Goal: Information Seeking & Learning: Learn about a topic

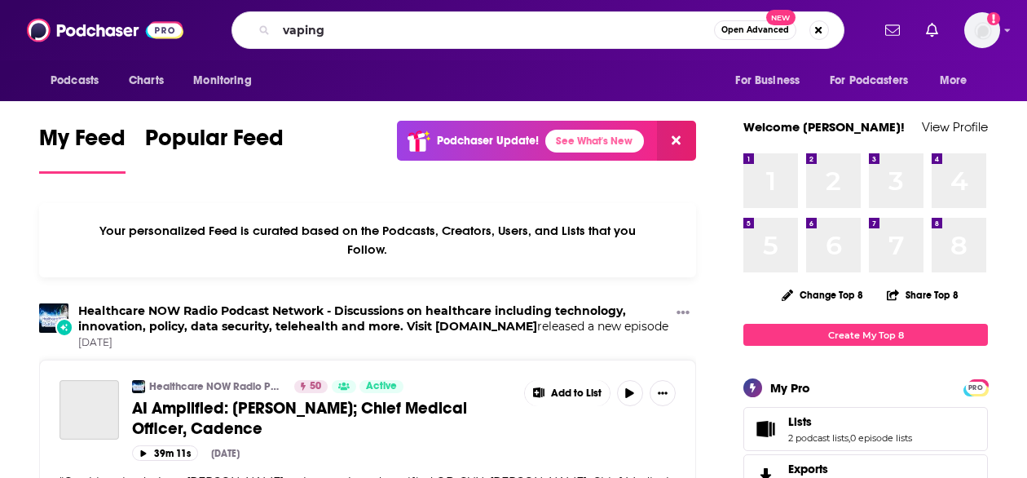
type input "vaping"
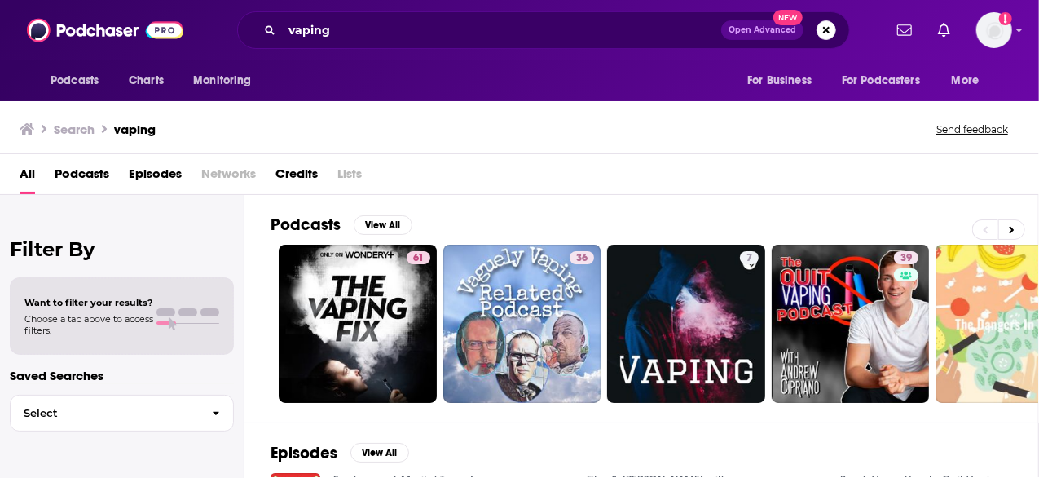
scroll to position [7, 0]
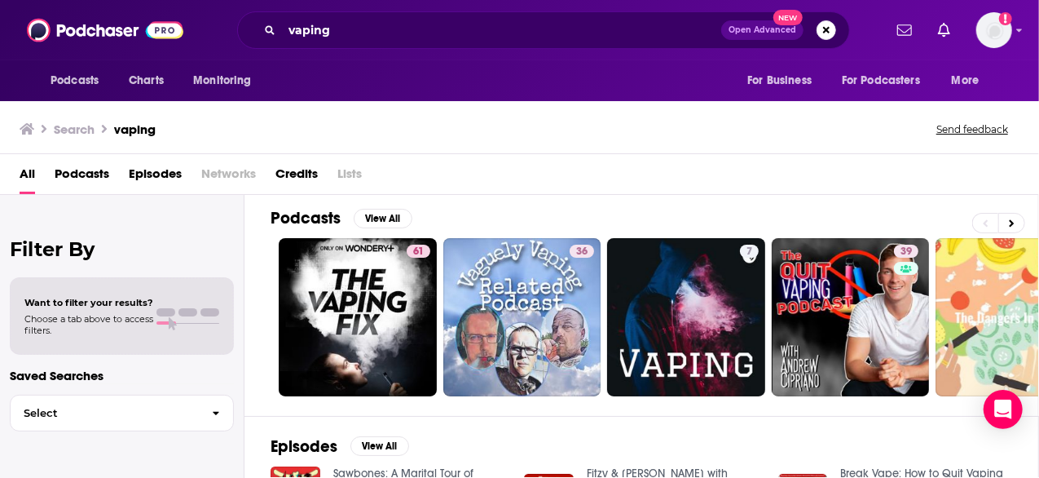
click at [77, 170] on span "Podcasts" at bounding box center [82, 177] width 55 height 33
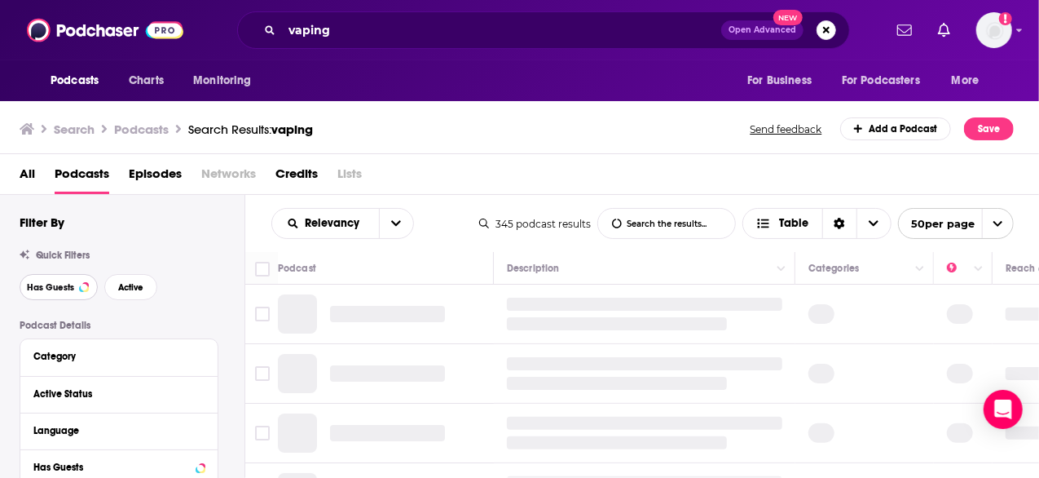
click at [49, 280] on button "Has Guests" at bounding box center [59, 287] width 78 height 26
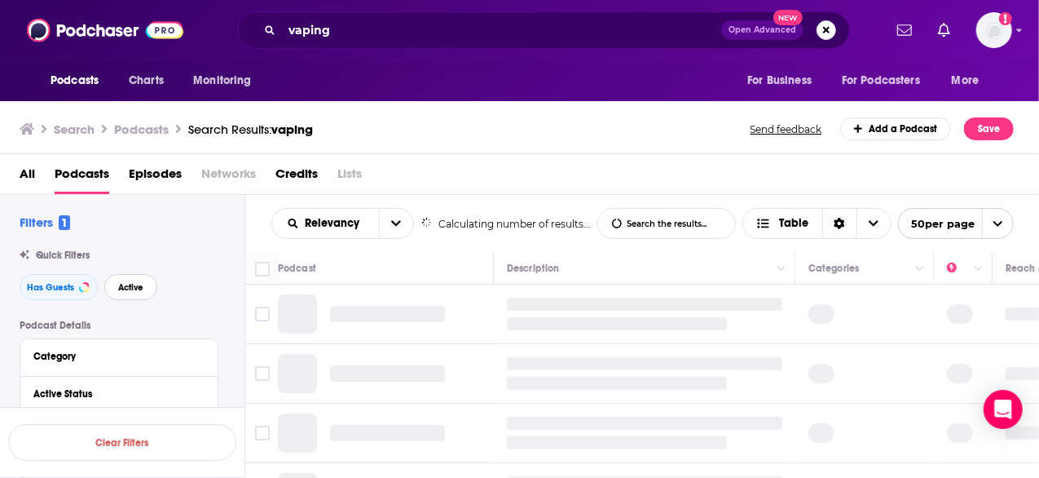
click at [127, 292] on span "Active" at bounding box center [130, 287] width 25 height 9
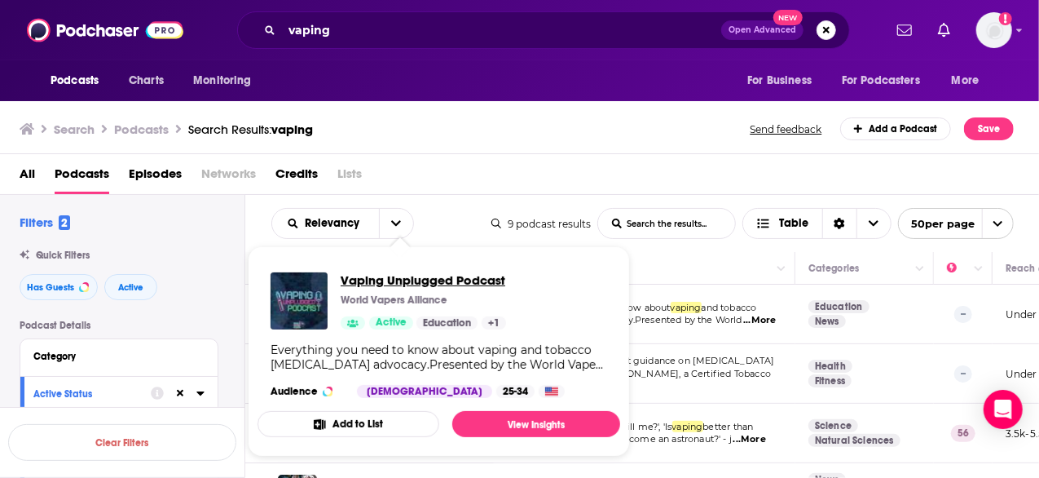
drag, startPoint x: 360, startPoint y: 311, endPoint x: 344, endPoint y: 281, distance: 33.9
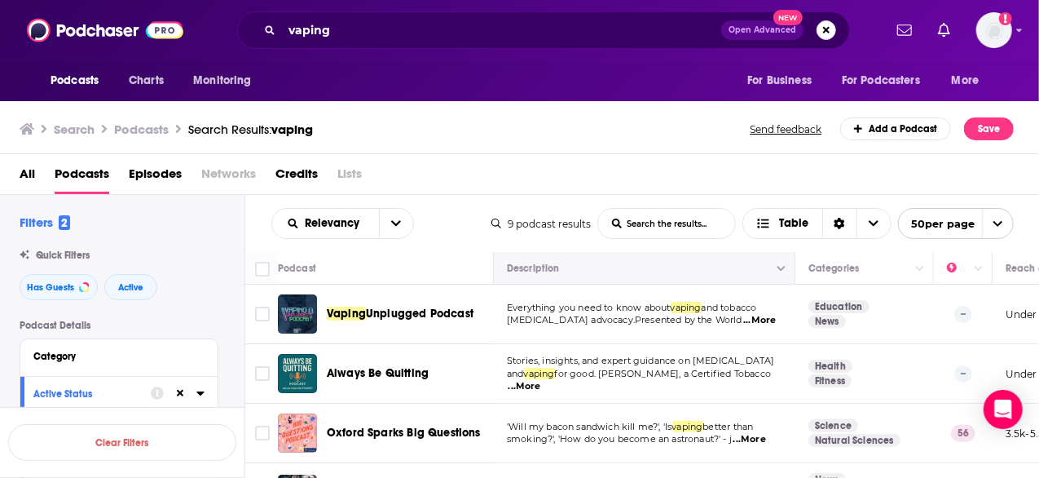
click at [678, 264] on button "Move" at bounding box center [642, 268] width 275 height 20
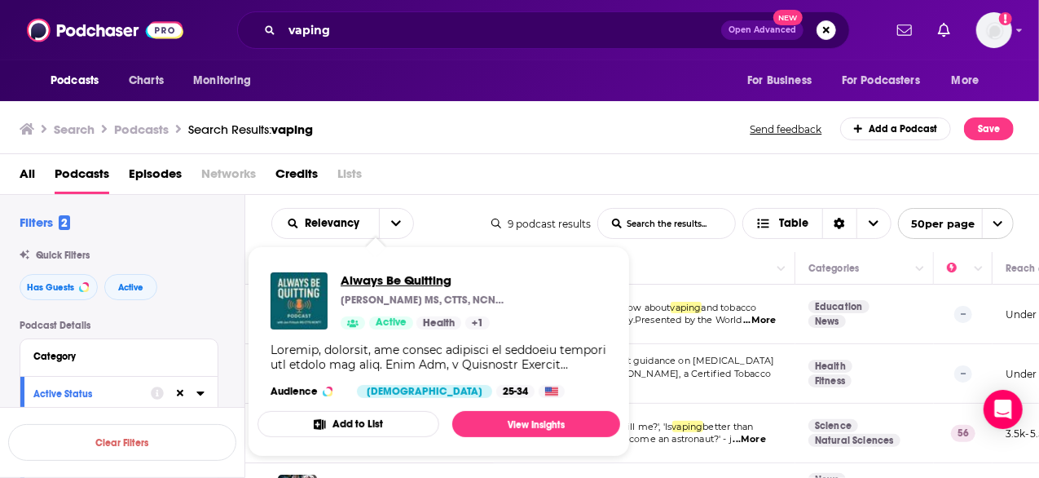
drag, startPoint x: 378, startPoint y: 373, endPoint x: 351, endPoint y: 281, distance: 95.4
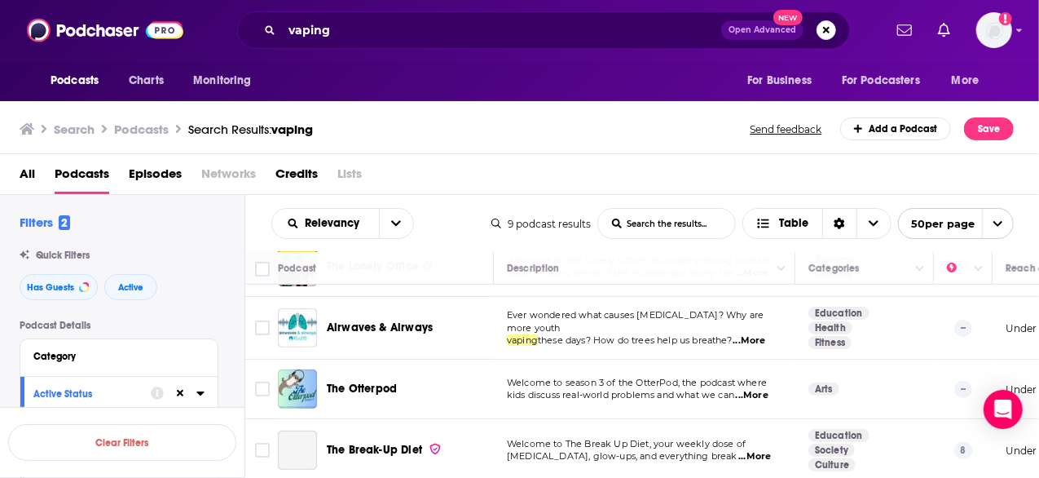
scroll to position [362, 0]
click at [770, 450] on span "...More" at bounding box center [755, 456] width 33 height 13
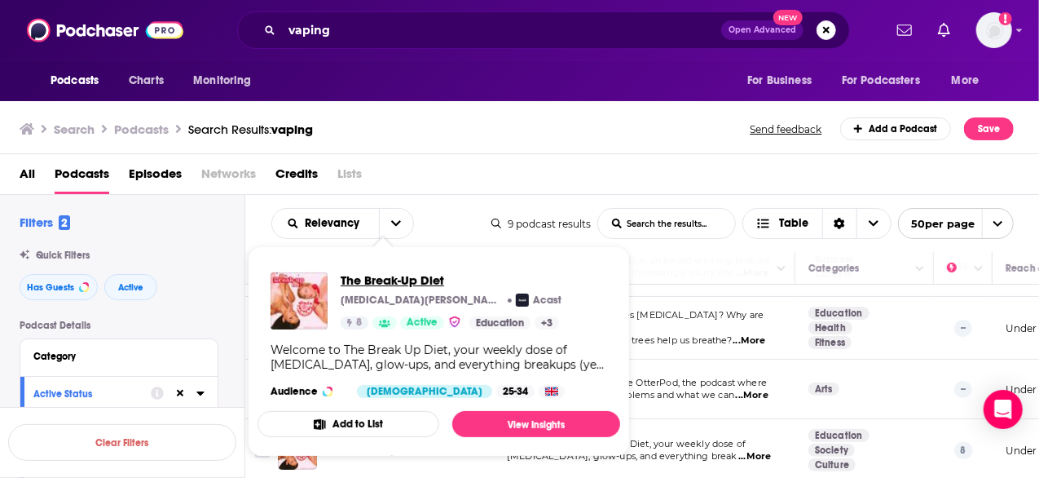
drag, startPoint x: 381, startPoint y: 436, endPoint x: 353, endPoint y: 275, distance: 163.8
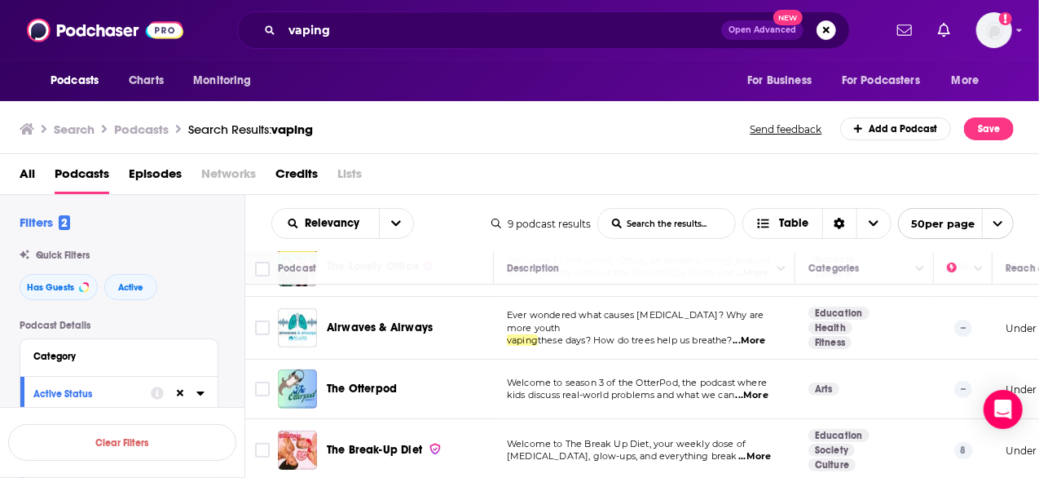
scroll to position [330, 0]
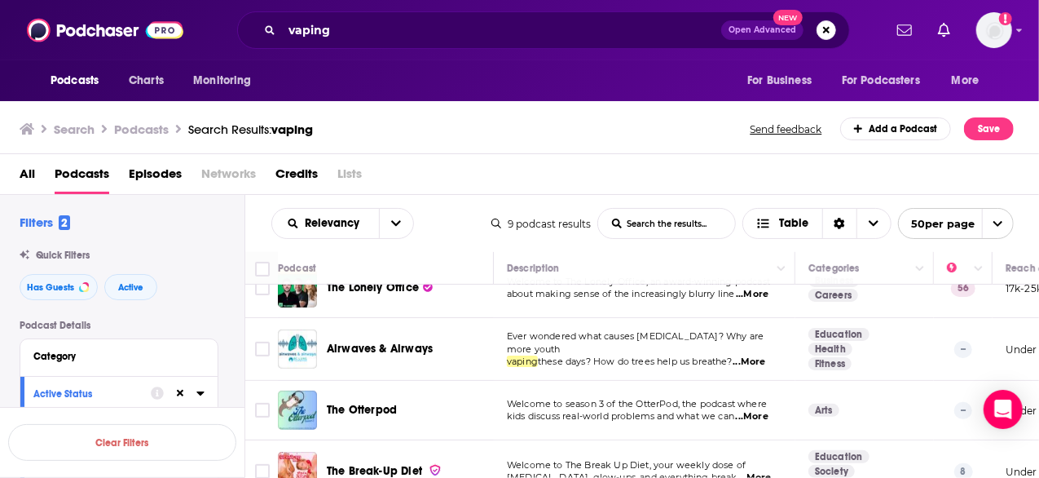
click at [761, 355] on span "...More" at bounding box center [750, 361] width 33 height 13
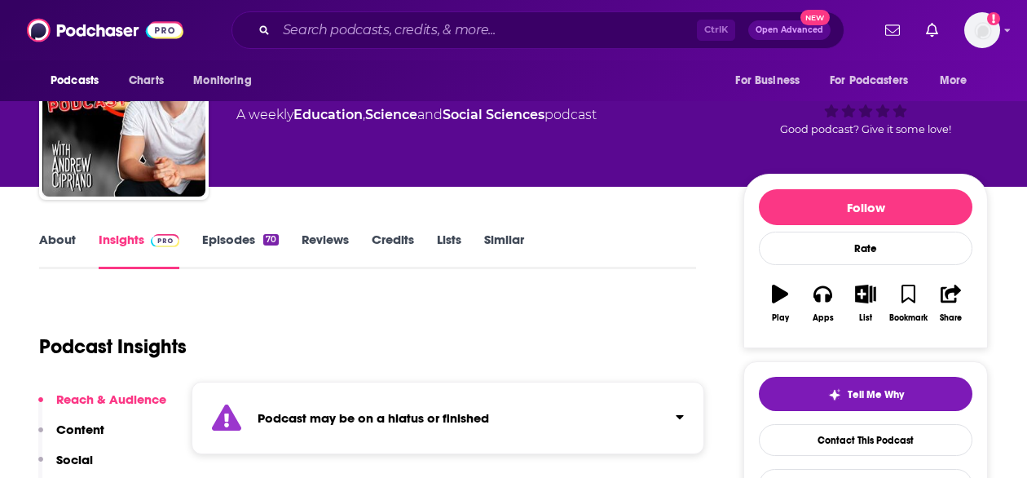
scroll to position [80, 0]
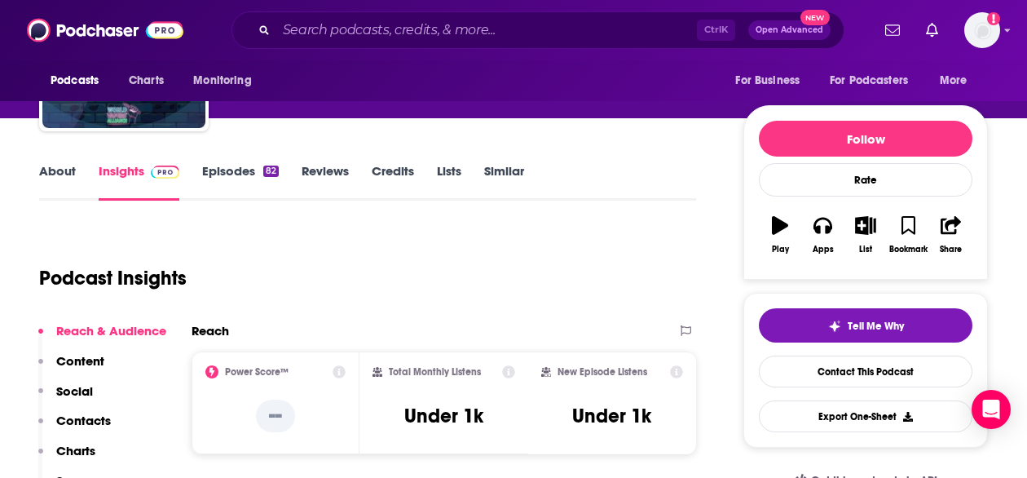
scroll to position [155, 0]
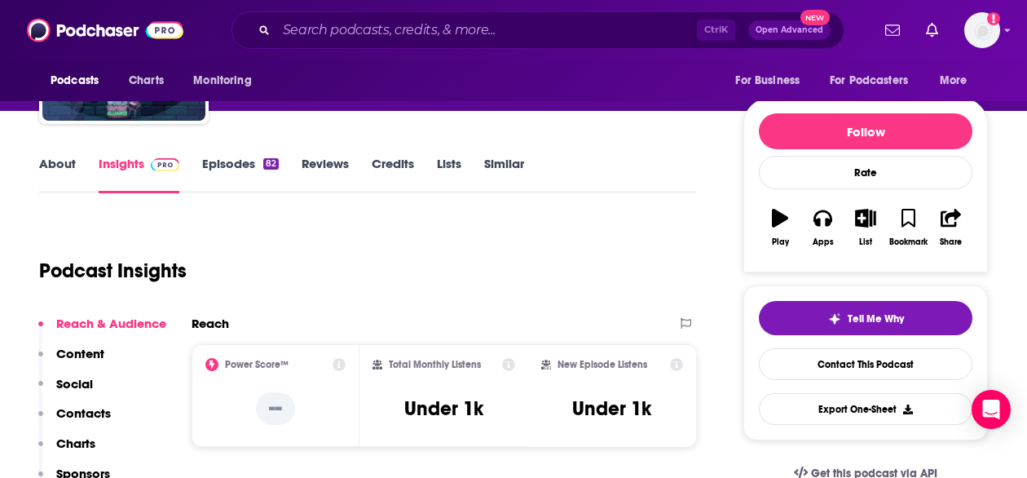
click at [57, 167] on link "About" at bounding box center [57, 175] width 37 height 38
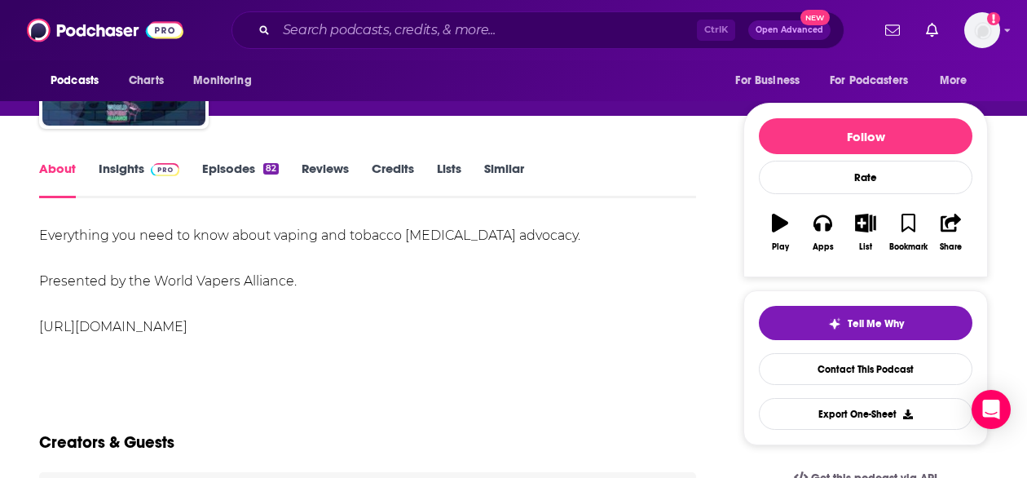
scroll to position [153, 0]
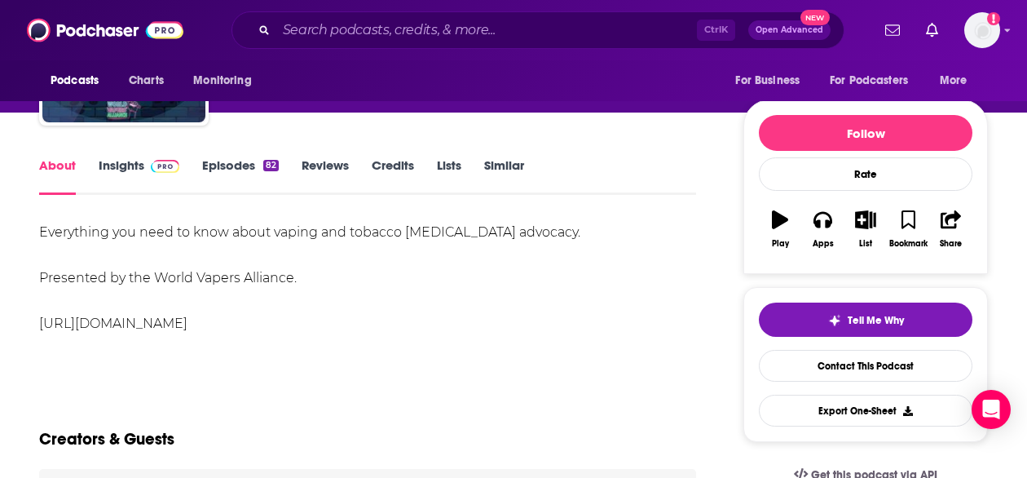
click at [103, 175] on link "Insights" at bounding box center [139, 176] width 81 height 38
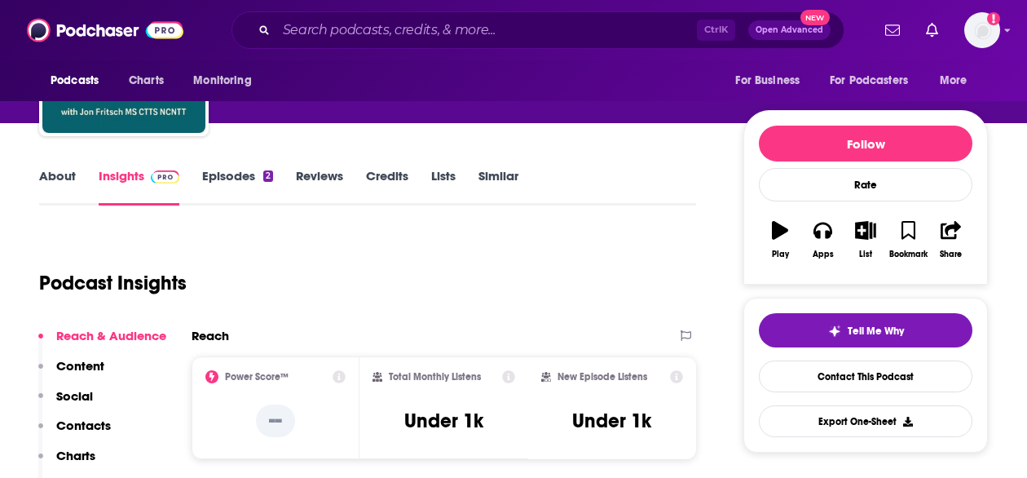
scroll to position [151, 0]
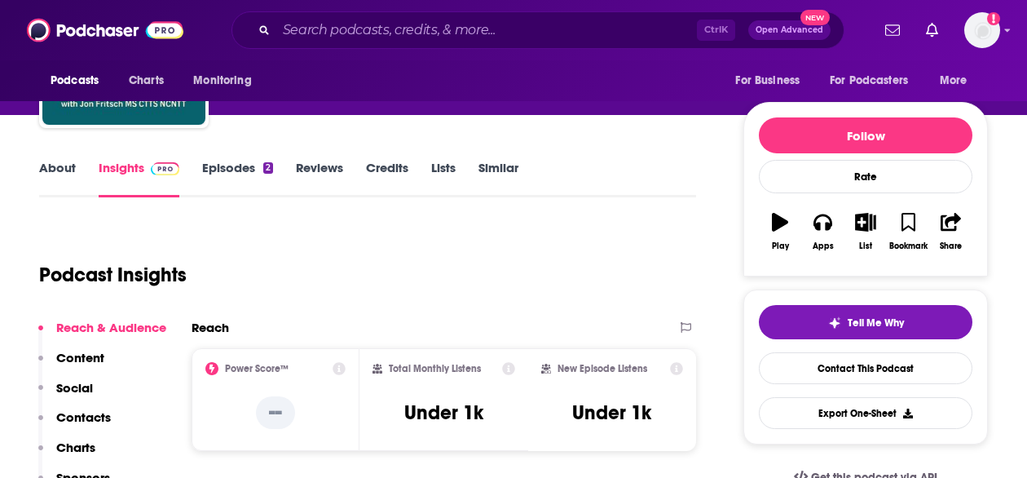
click at [55, 165] on link "About" at bounding box center [57, 179] width 37 height 38
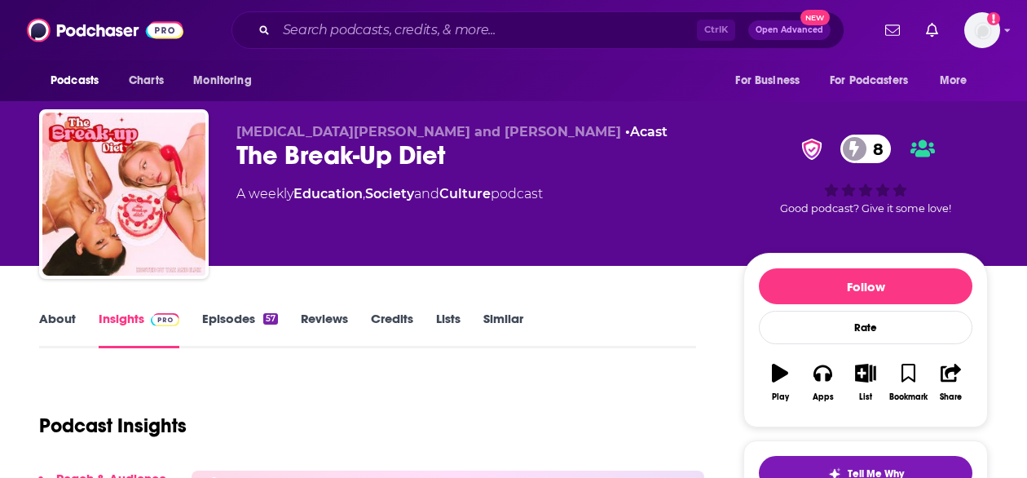
click at [51, 320] on link "About" at bounding box center [57, 330] width 37 height 38
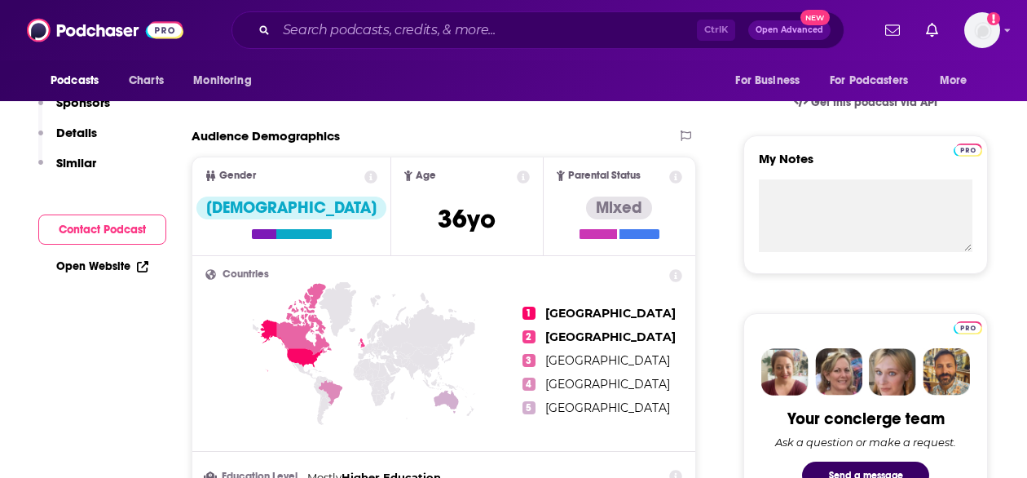
scroll to position [166, 0]
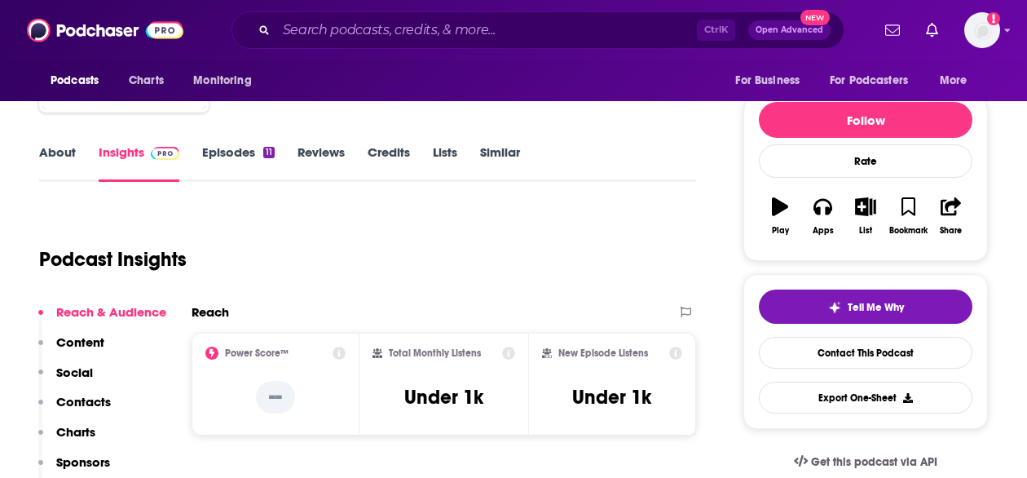
click at [68, 159] on link "About" at bounding box center [57, 163] width 37 height 38
